Goal: Task Accomplishment & Management: Manage account settings

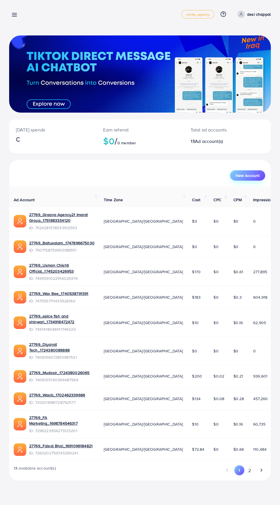
click at [259, 176] on span "New Account" at bounding box center [248, 175] width 24 height 4
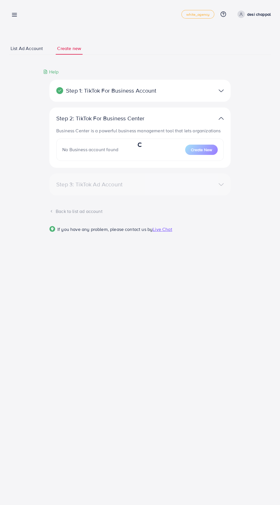
select select
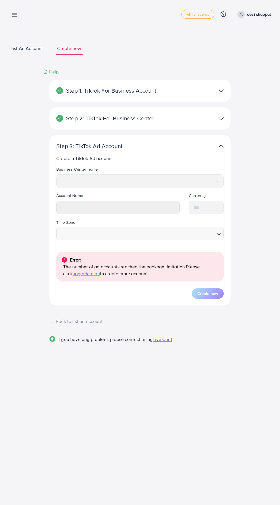
click at [73, 275] on span "upgrade plan" at bounding box center [86, 273] width 27 height 6
select select
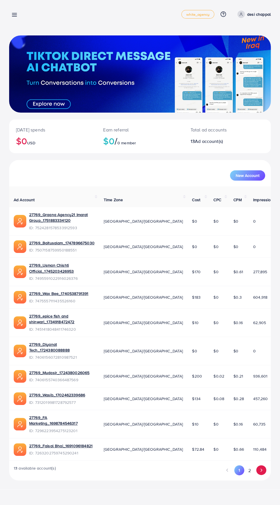
click at [261, 467] on icon "Go to next page" at bounding box center [261, 469] width 5 height 5
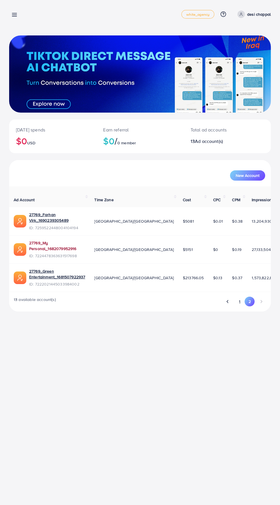
click at [37, 248] on link "27769_My Personal_1682079952916" at bounding box center [57, 246] width 56 height 12
